Goal: Transaction & Acquisition: Purchase product/service

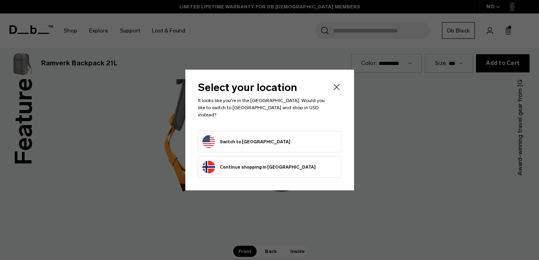
scroll to position [1041, 0]
